Goal: Task Accomplishment & Management: Understand process/instructions

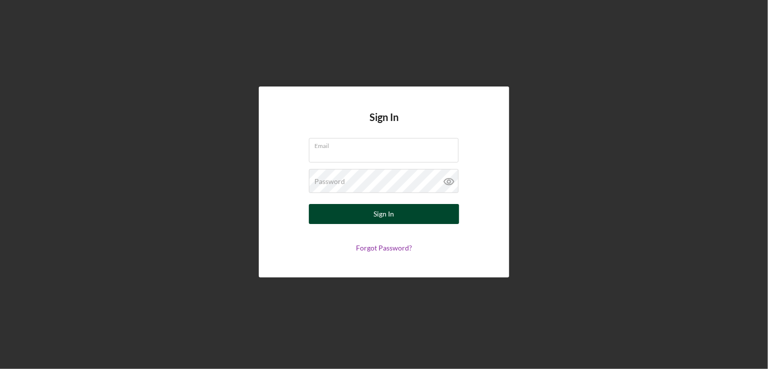
type input "[EMAIL_ADDRESS][PERSON_NAME][DOMAIN_NAME]"
click at [357, 208] on button "Sign In" at bounding box center [384, 214] width 150 height 20
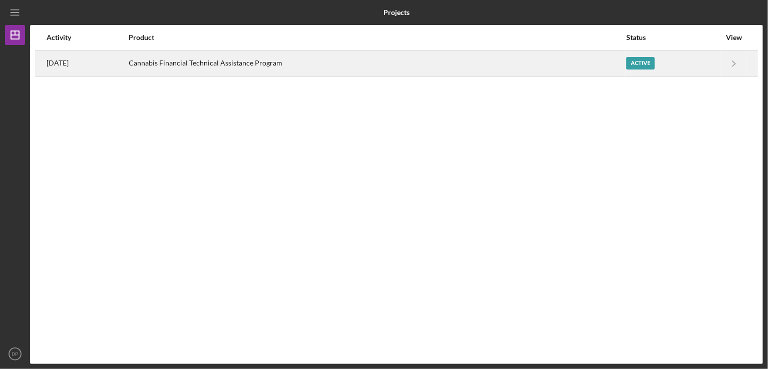
click at [256, 61] on div "Cannabis Financial Technical Assistance Program" at bounding box center [377, 63] width 497 height 25
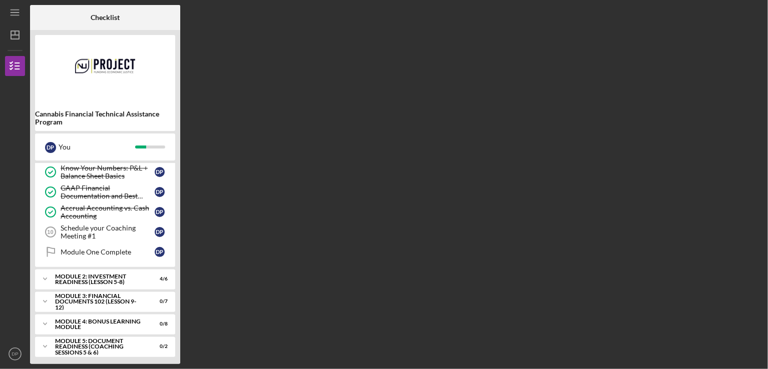
scroll to position [86, 0]
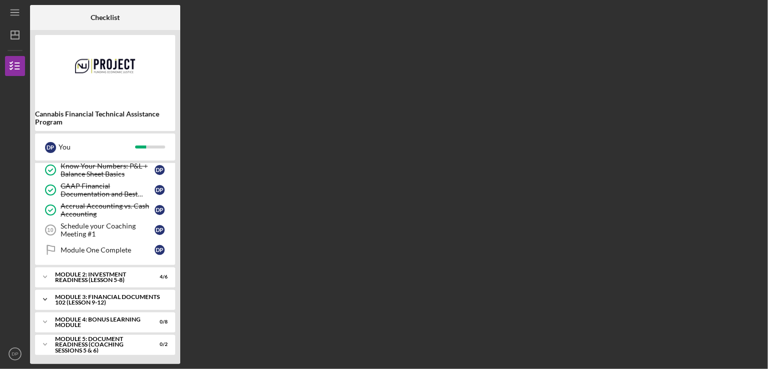
click at [115, 299] on div "Module 3: Financial Documents 102 (Lesson 9-12)" at bounding box center [109, 300] width 108 height 12
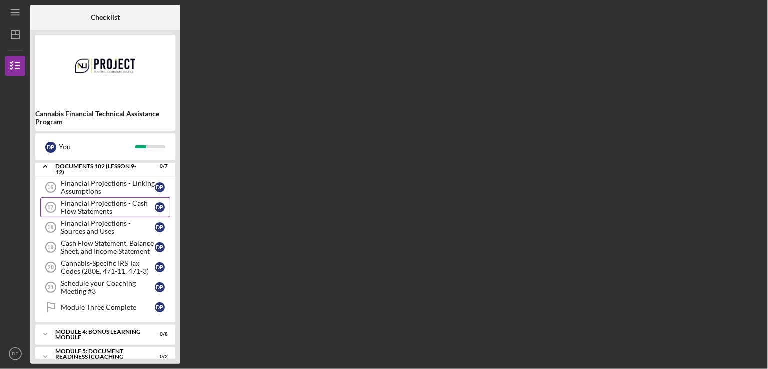
scroll to position [230, 0]
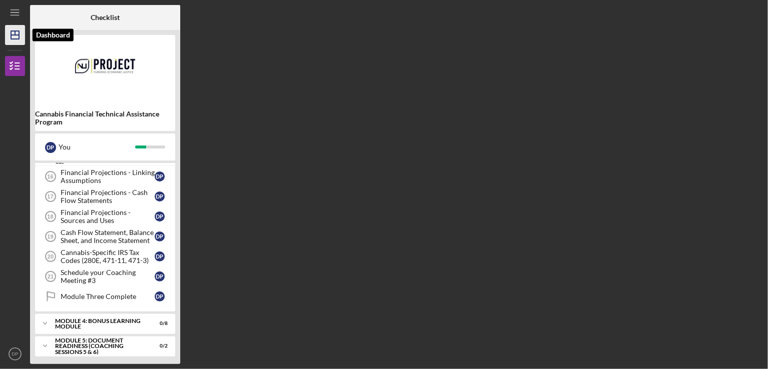
click at [9, 37] on icon "Icon/Dashboard" at bounding box center [15, 35] width 25 height 25
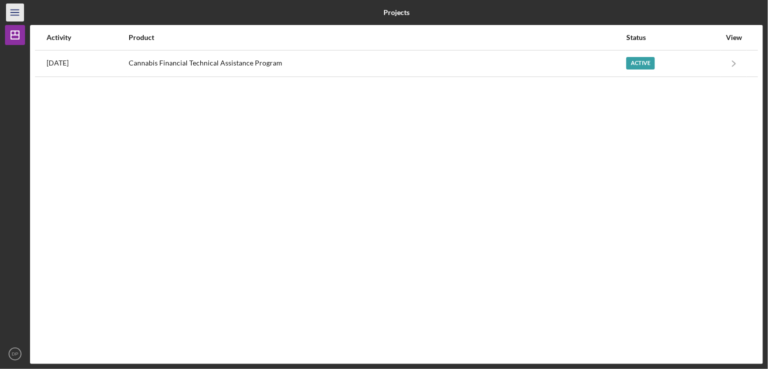
click at [10, 7] on icon "Icon/Menu" at bounding box center [15, 13] width 23 height 23
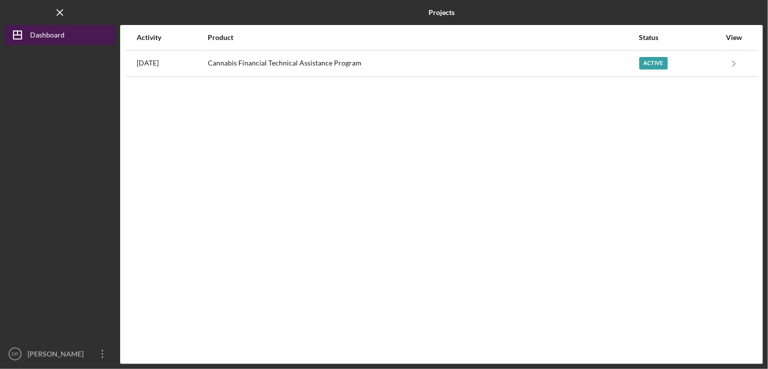
click at [43, 30] on div "Dashboard" at bounding box center [47, 36] width 35 height 23
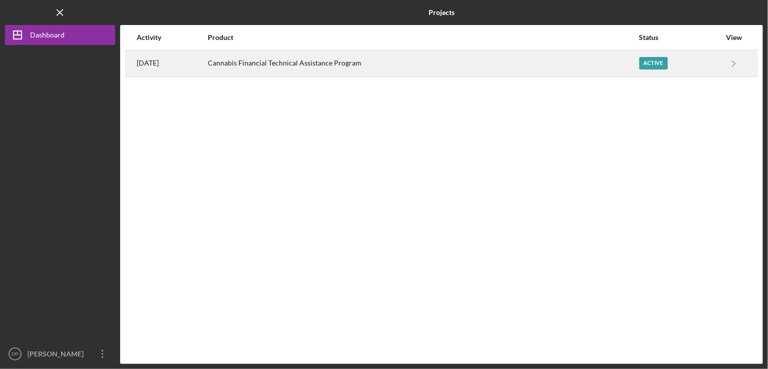
click at [380, 68] on div "Cannabis Financial Technical Assistance Program" at bounding box center [423, 63] width 430 height 25
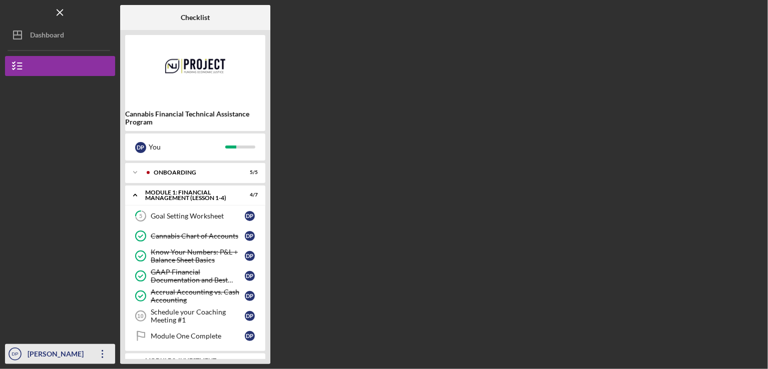
click at [52, 351] on div "[PERSON_NAME]" at bounding box center [57, 355] width 65 height 23
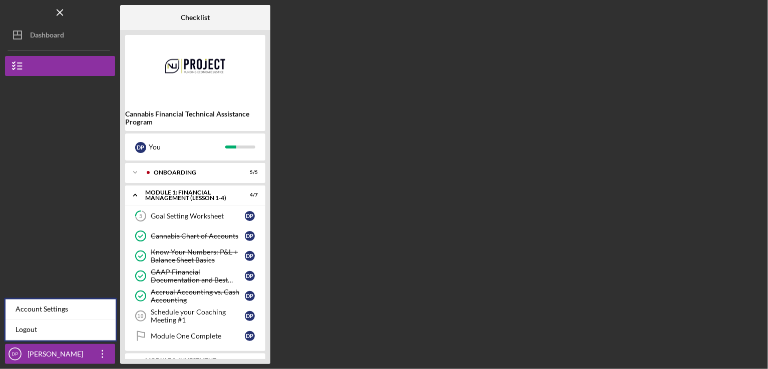
click at [396, 209] on div "Checklist Cannabis Financial Technical Assistance Program D P You Icon/Expander…" at bounding box center [441, 184] width 643 height 359
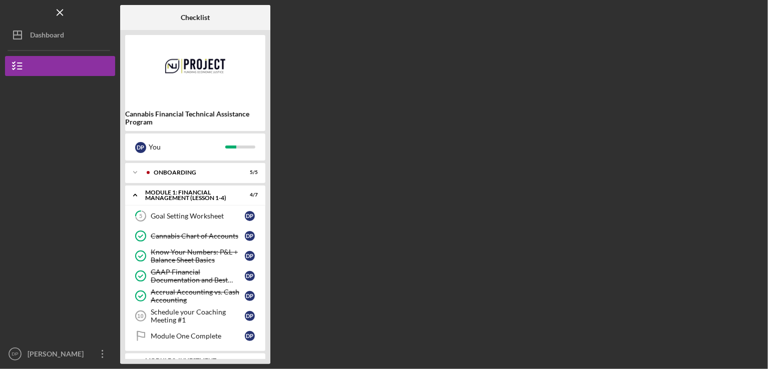
click at [180, 63] on img at bounding box center [195, 70] width 140 height 60
